Goal: Task Accomplishment & Management: Manage account settings

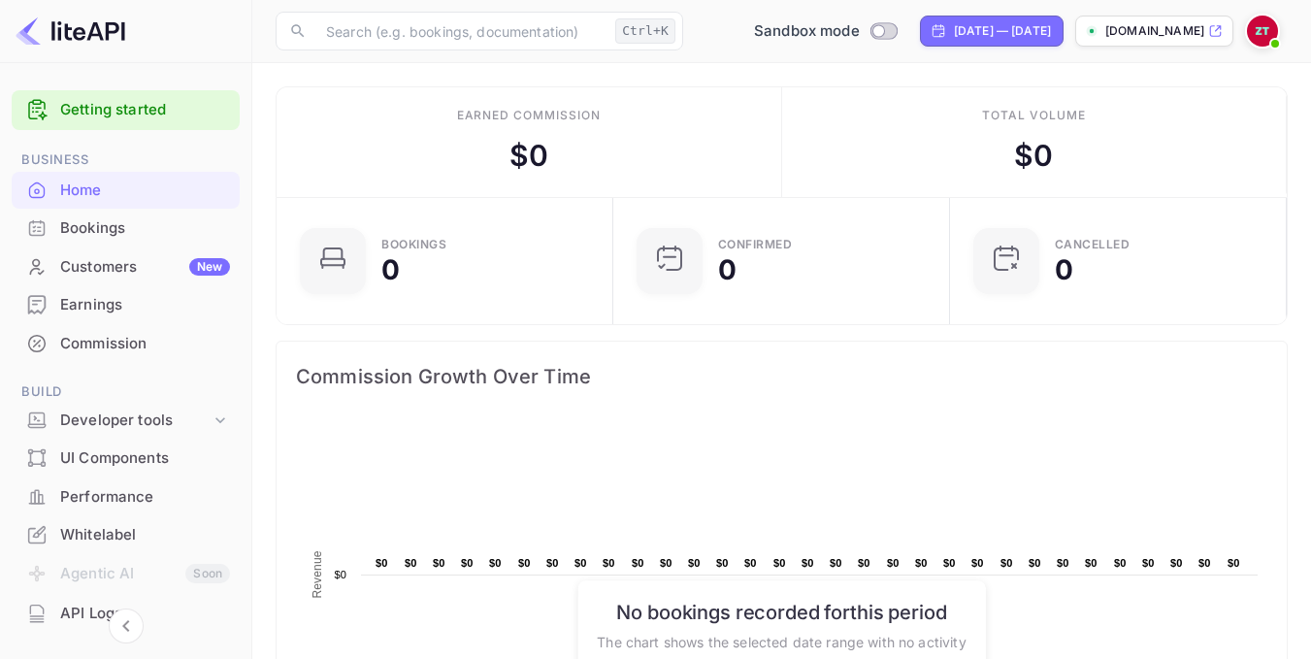
click at [1255, 39] on img at bounding box center [1262, 31] width 31 height 31
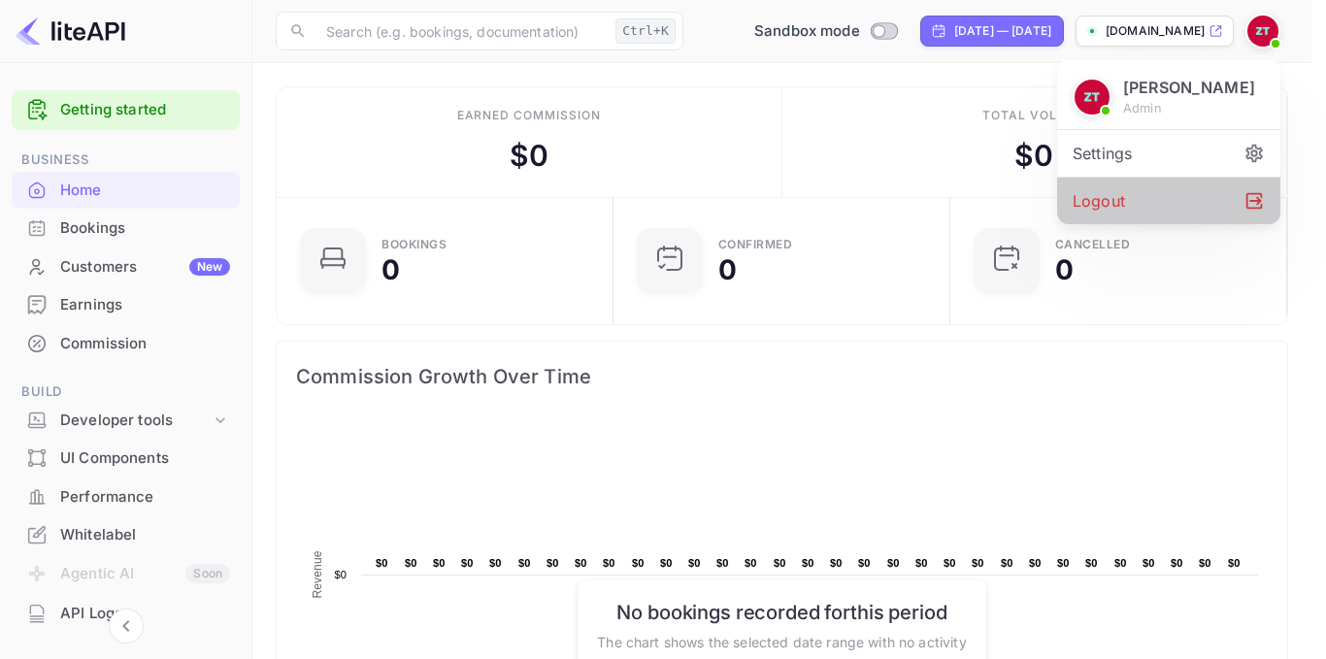
click at [1125, 198] on div "Logout" at bounding box center [1168, 201] width 223 height 47
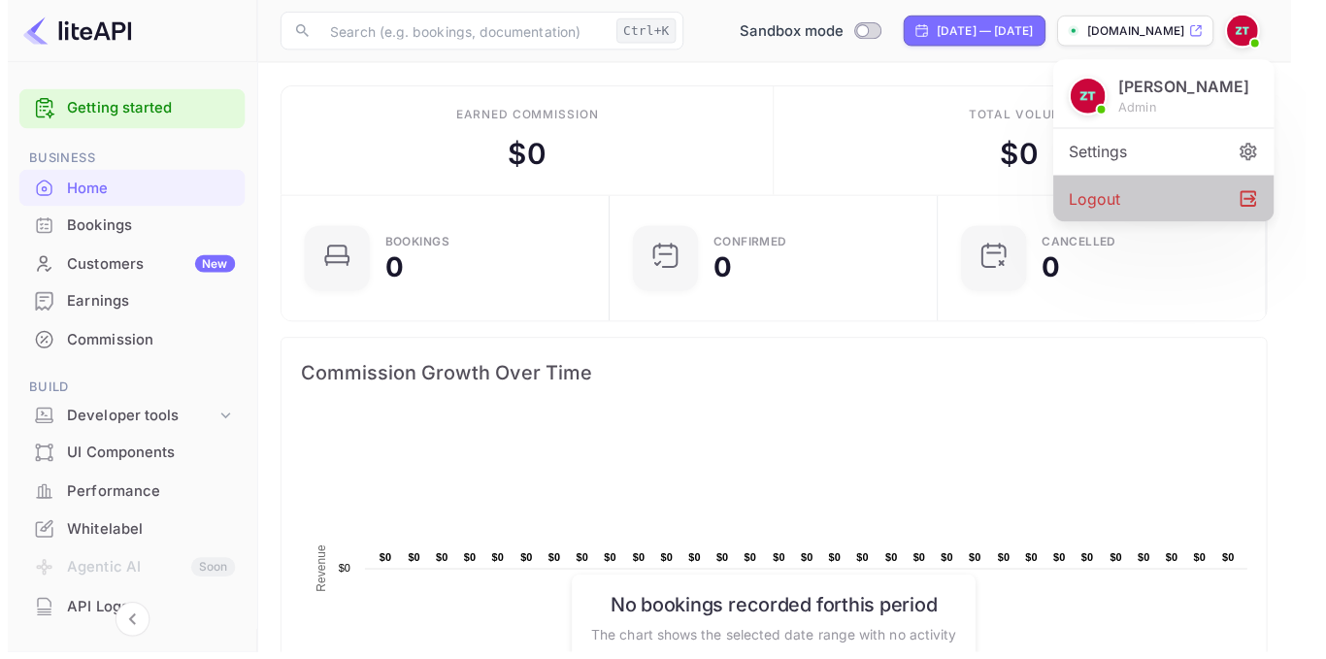
scroll to position [16, 16]
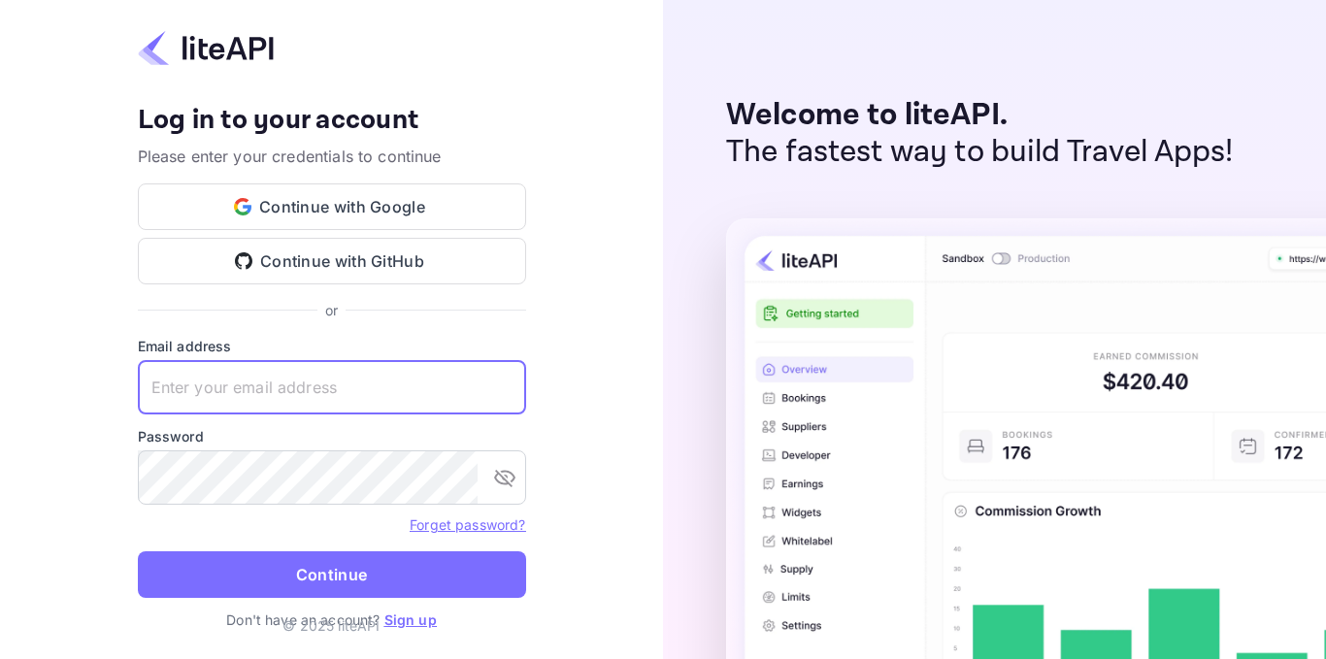
click at [277, 380] on input "text" at bounding box center [332, 387] width 388 height 54
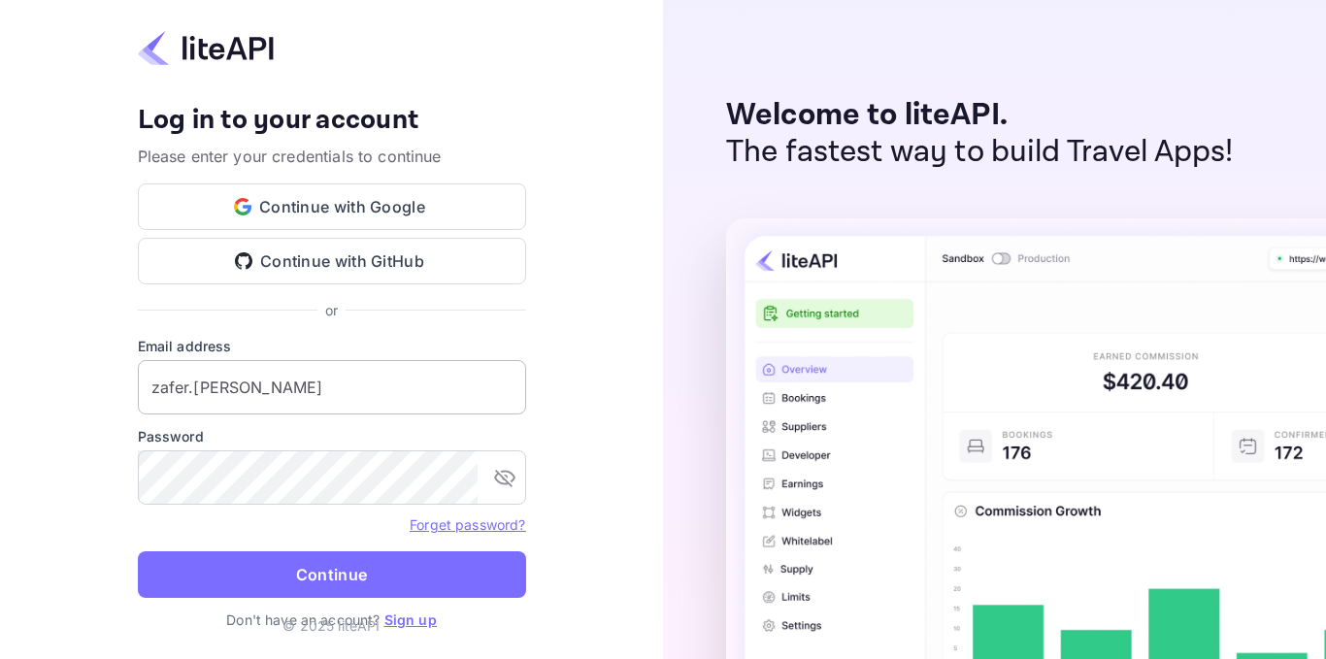
click at [284, 385] on input "zafer.[PERSON_NAME]" at bounding box center [332, 387] width 388 height 54
click at [353, 383] on input "zafer.[PERSON_NAME]" at bounding box center [332, 387] width 388 height 54
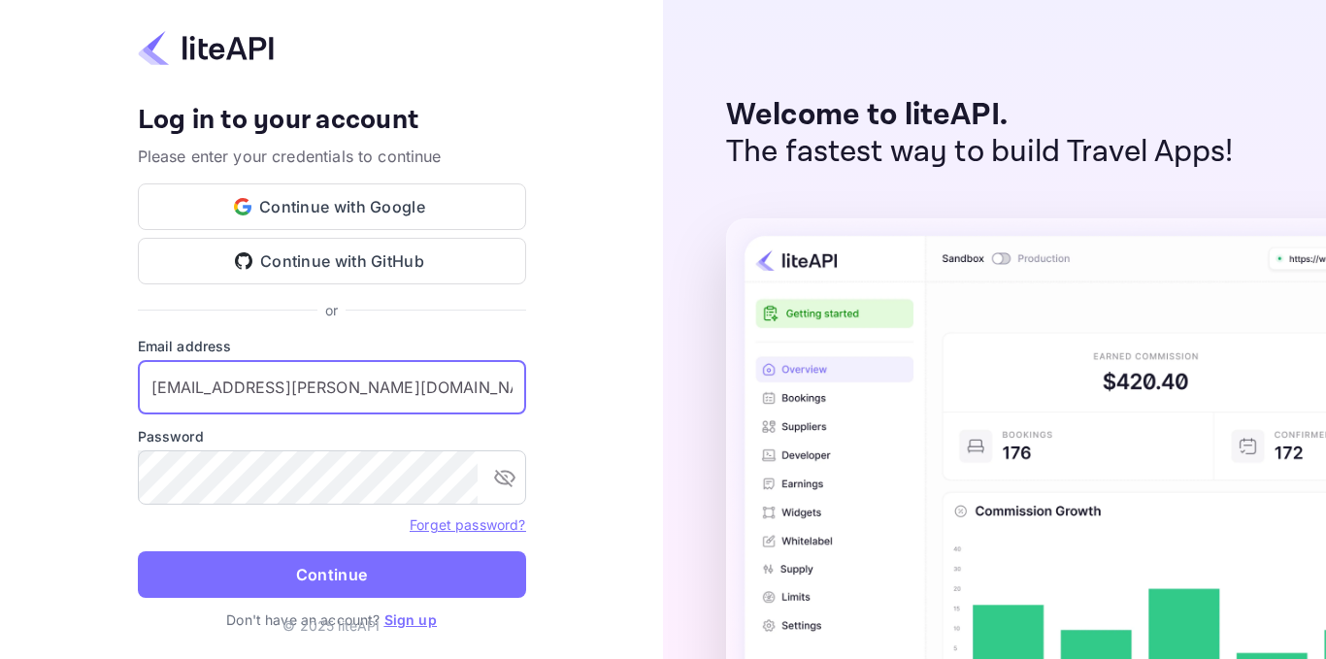
type input "[EMAIL_ADDRESS][PERSON_NAME][DOMAIN_NAME]"
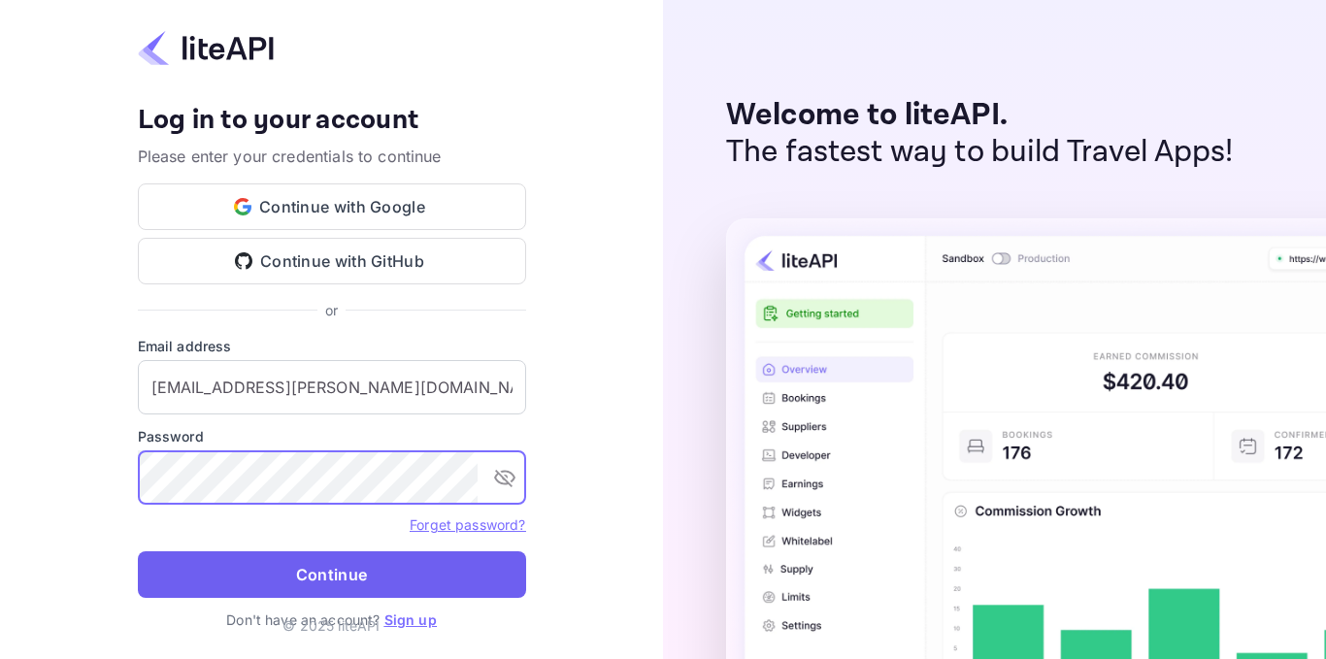
click at [289, 581] on button "Continue" at bounding box center [332, 574] width 388 height 47
